Goal: Information Seeking & Learning: Learn about a topic

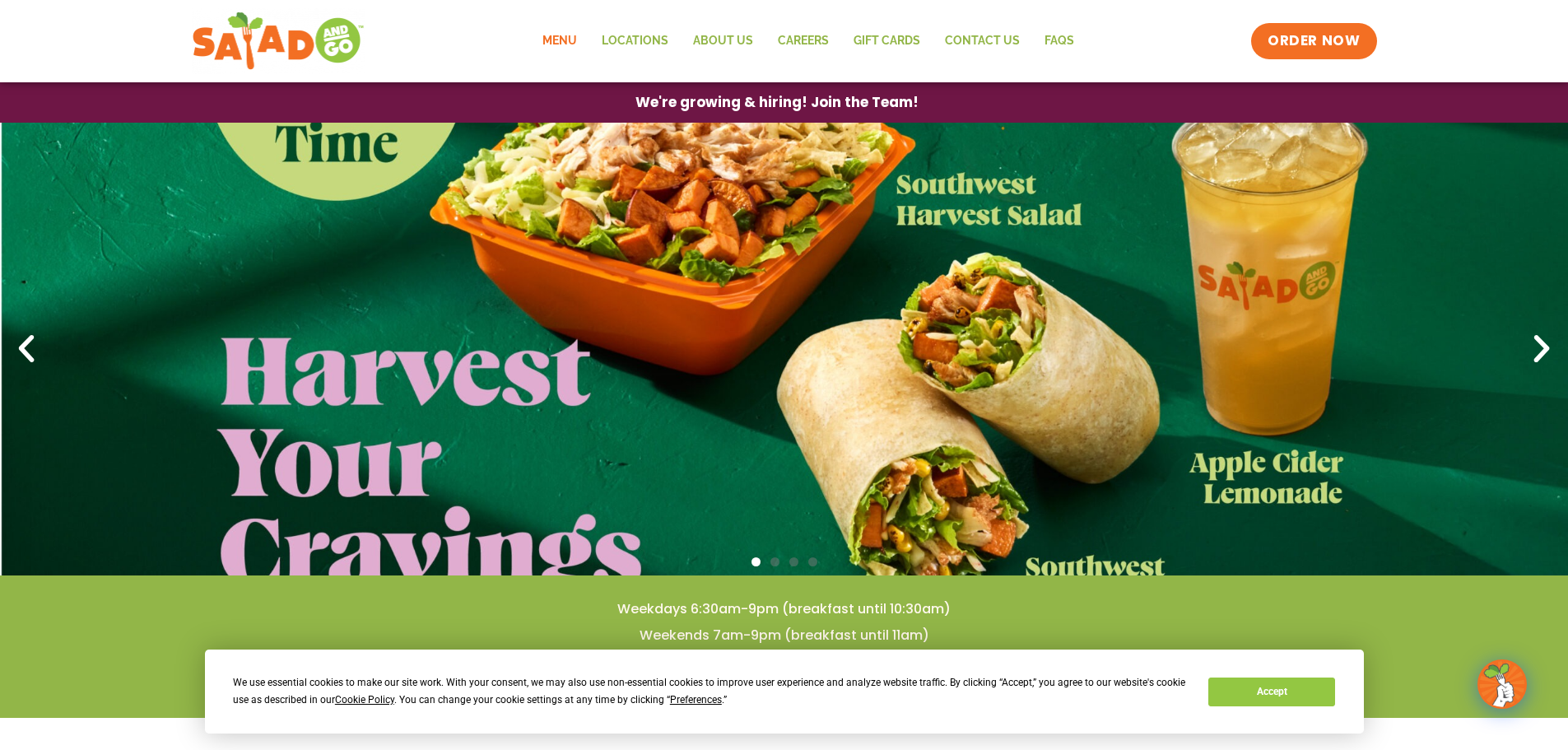
click at [552, 37] on link "Menu" at bounding box center [560, 42] width 60 height 38
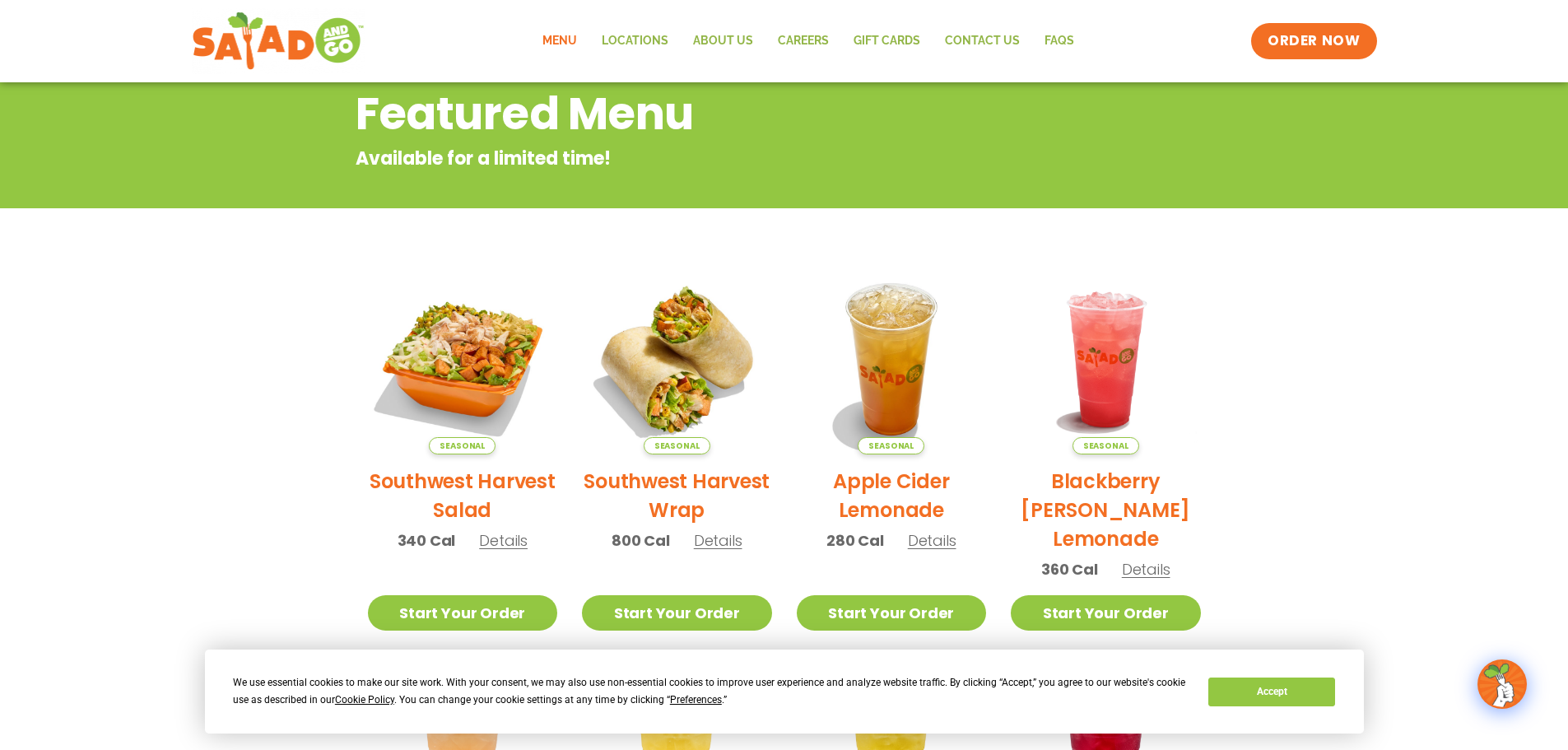
scroll to position [247, 0]
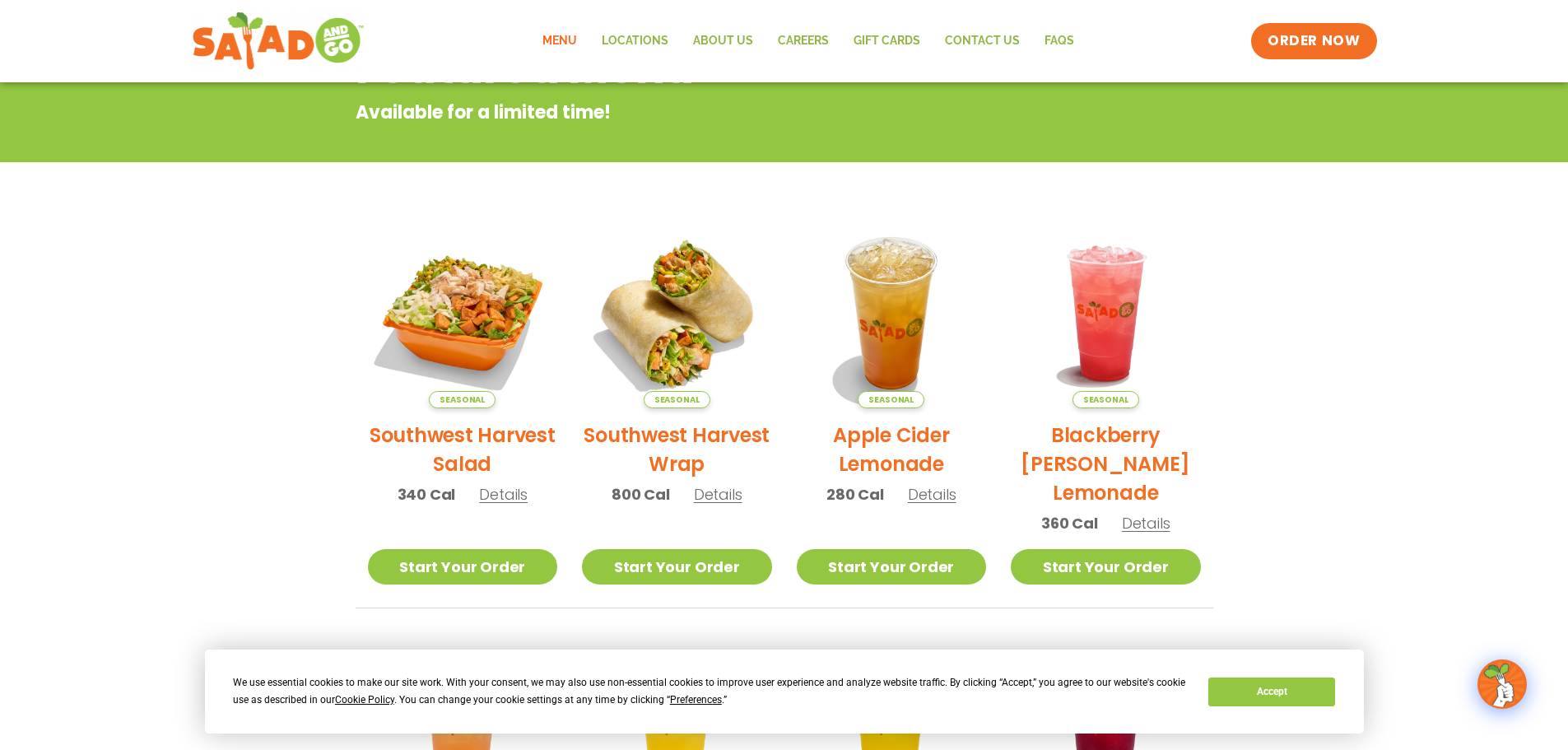
click at [571, 40] on link "Menu" at bounding box center [560, 42] width 60 height 38
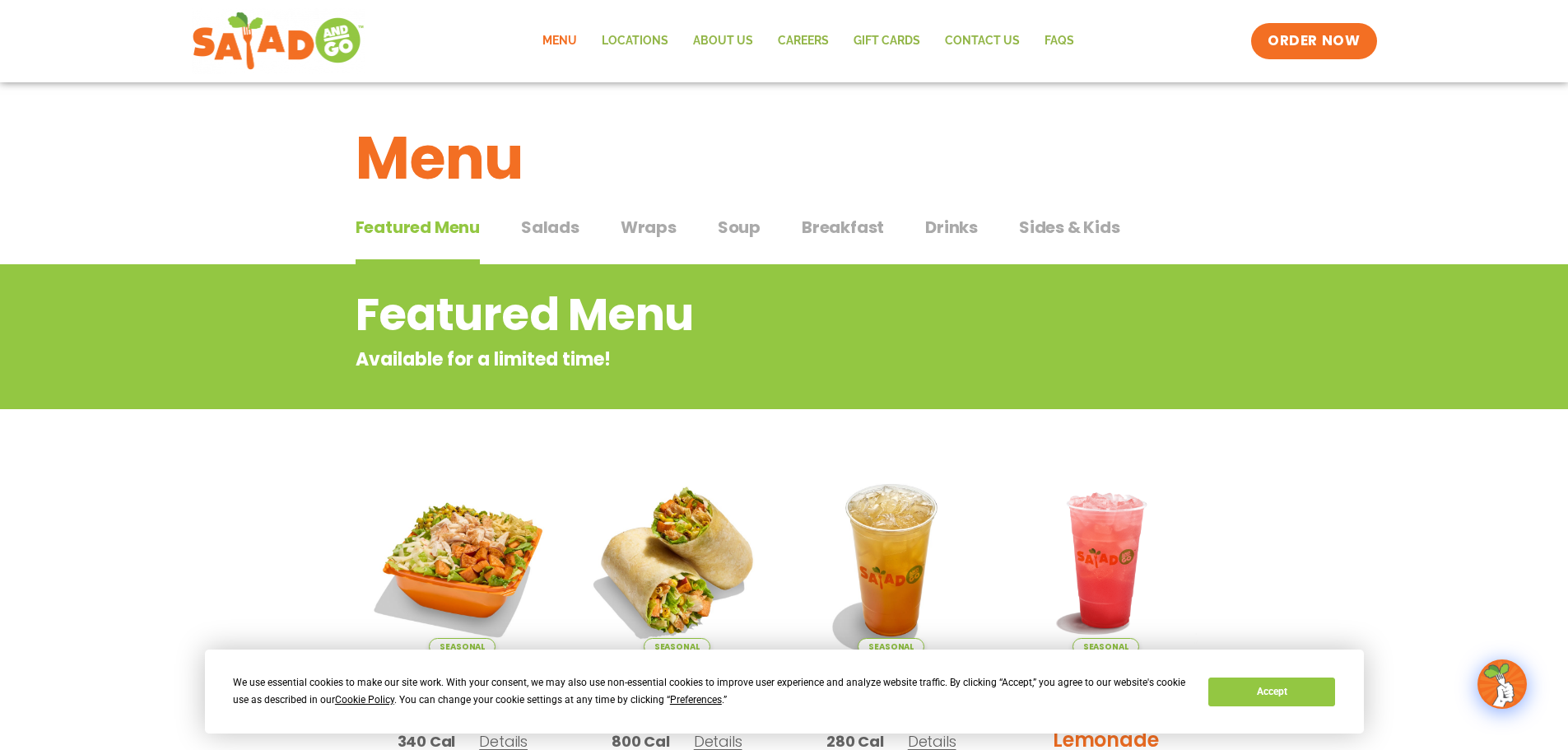
click at [543, 226] on span "Salads" at bounding box center [550, 227] width 59 height 24
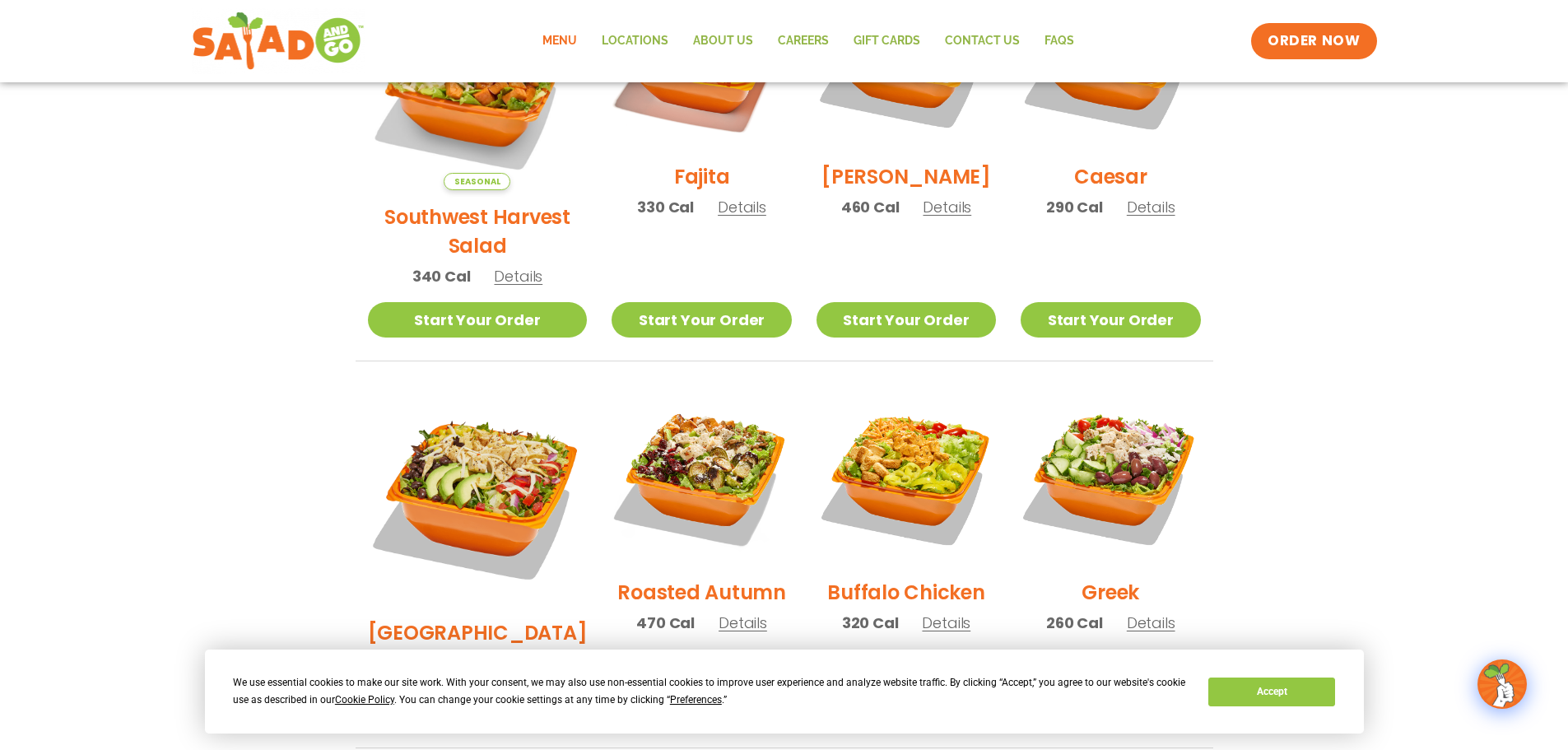
scroll to position [659, 0]
